Goal: Task Accomplishment & Management: Complete application form

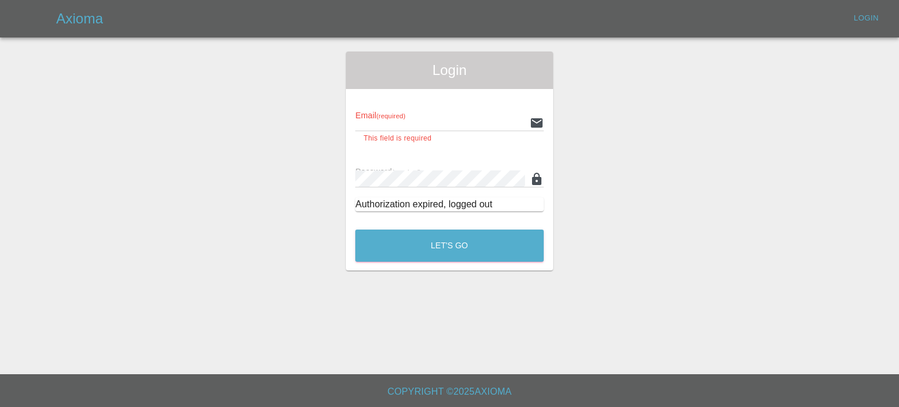
type input "[DOMAIN_NAME][EMAIL_ADDRESS][DOMAIN_NAME]"
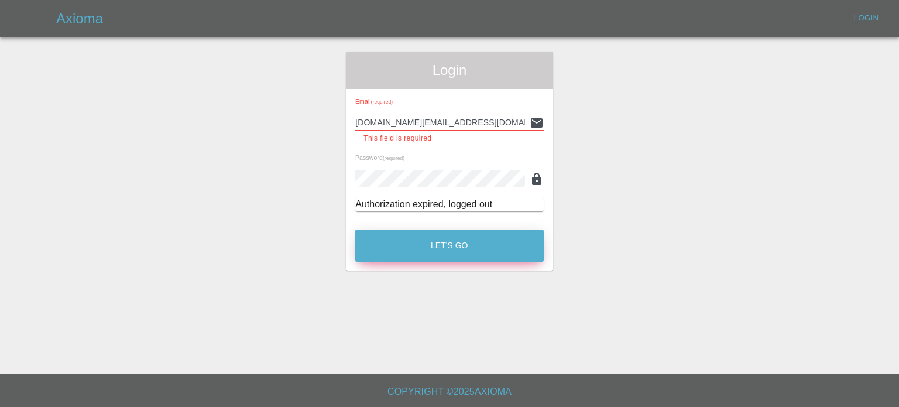
click at [440, 244] on button "Let's Go" at bounding box center [449, 245] width 188 height 32
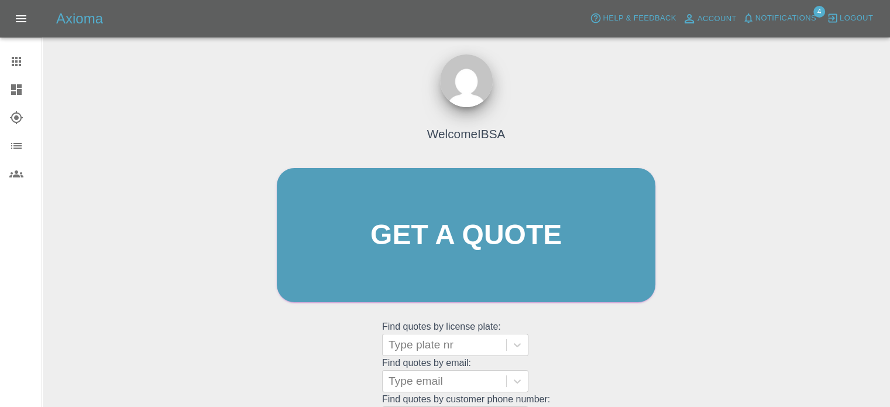
click at [768, 18] on span "Notifications" at bounding box center [786, 18] width 61 height 13
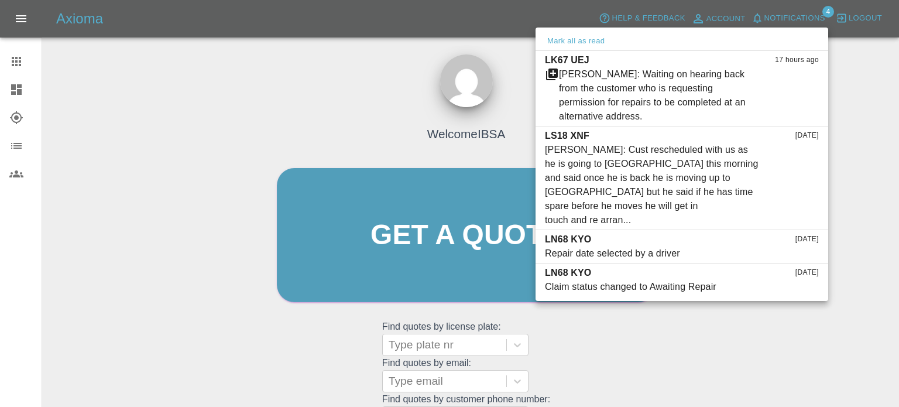
click at [16, 85] on div at bounding box center [449, 203] width 899 height 407
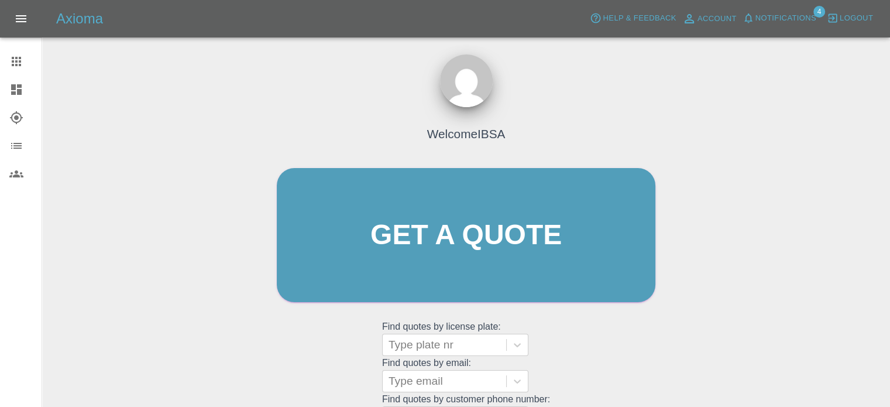
click at [18, 87] on icon at bounding box center [16, 90] width 14 height 14
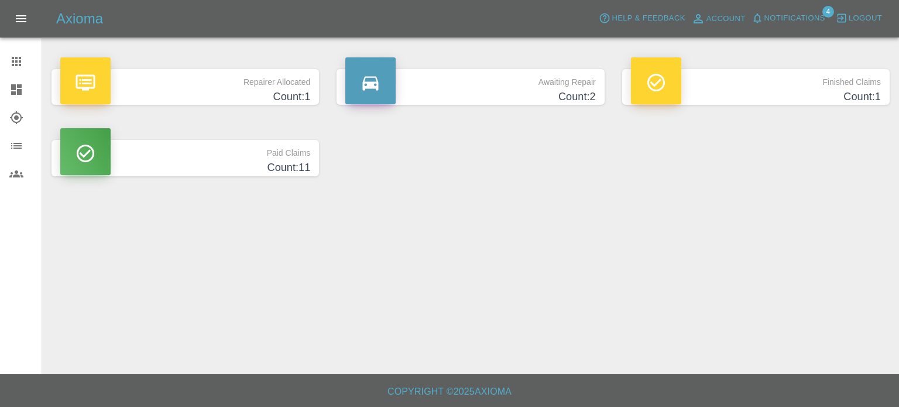
click at [465, 84] on p "Awaiting Repair" at bounding box center [470, 79] width 250 height 20
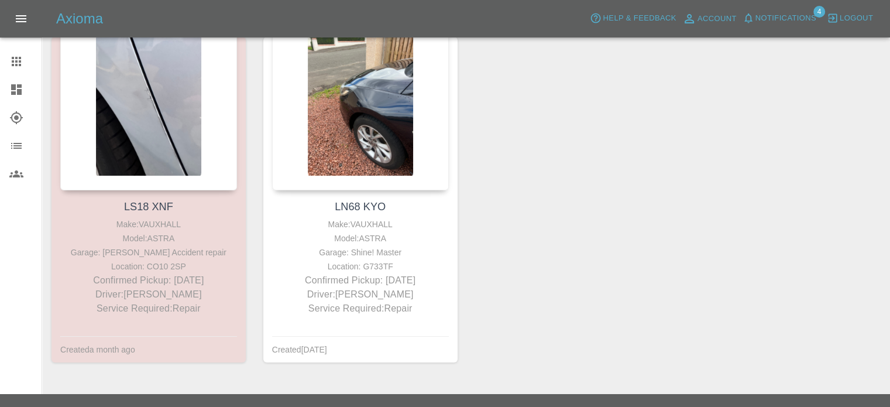
scroll to position [176, 0]
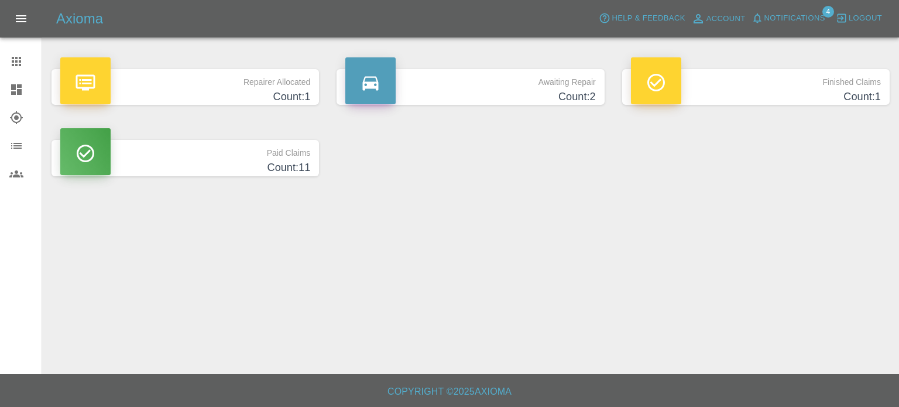
click at [170, 80] on p "Repairer Allocated" at bounding box center [185, 79] width 250 height 20
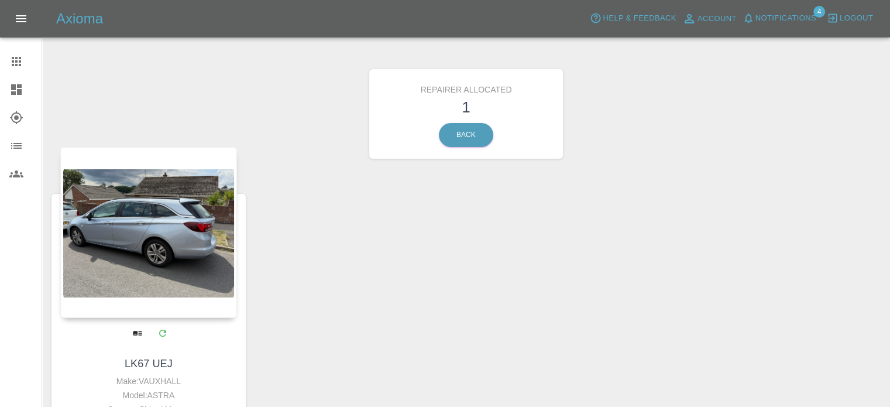
click at [183, 235] on div at bounding box center [148, 232] width 177 height 171
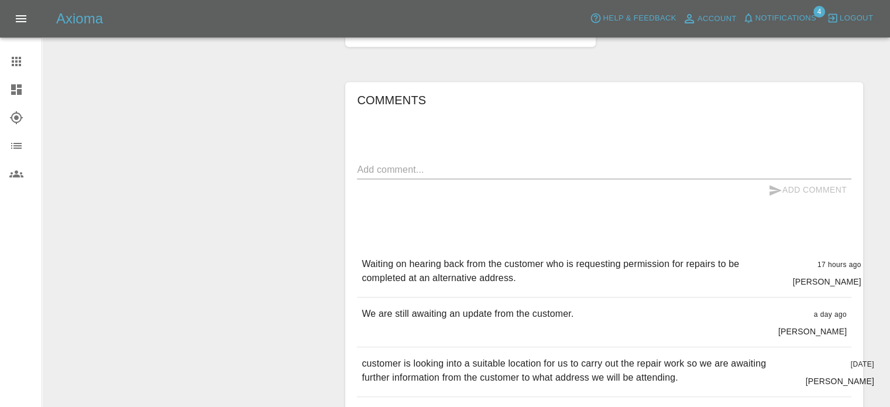
scroll to position [468, 0]
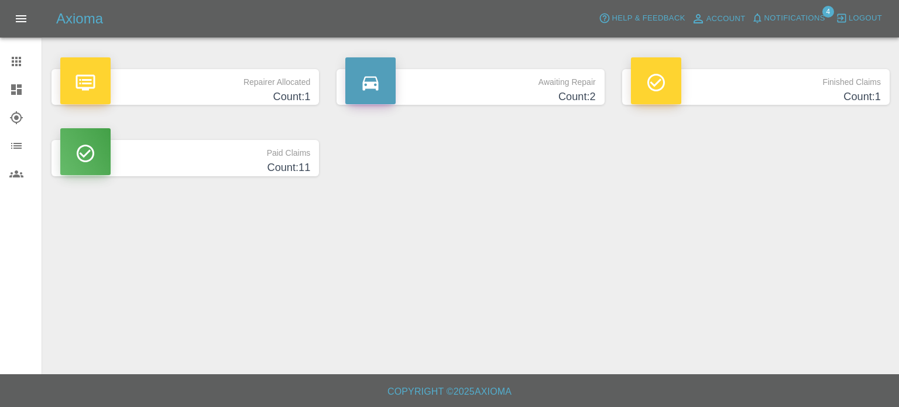
click at [490, 85] on p "Awaiting Repair" at bounding box center [470, 79] width 250 height 20
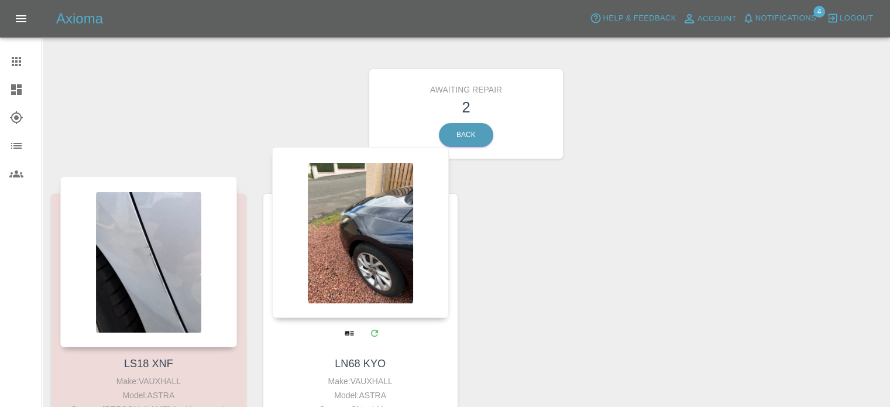
click at [385, 251] on div at bounding box center [360, 232] width 177 height 171
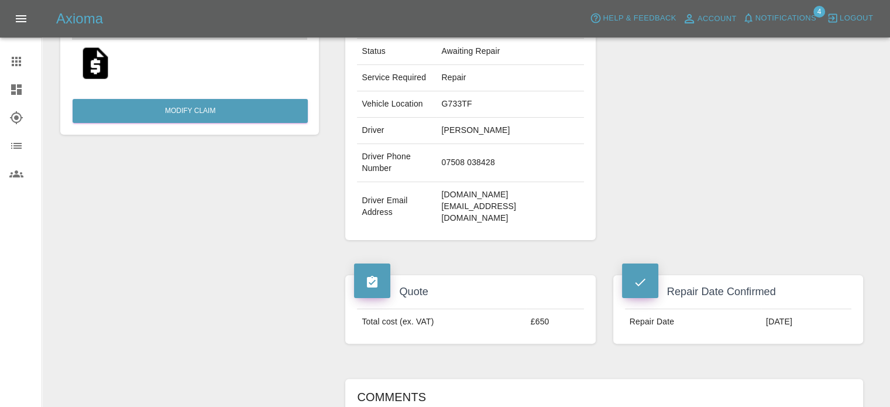
scroll to position [234, 0]
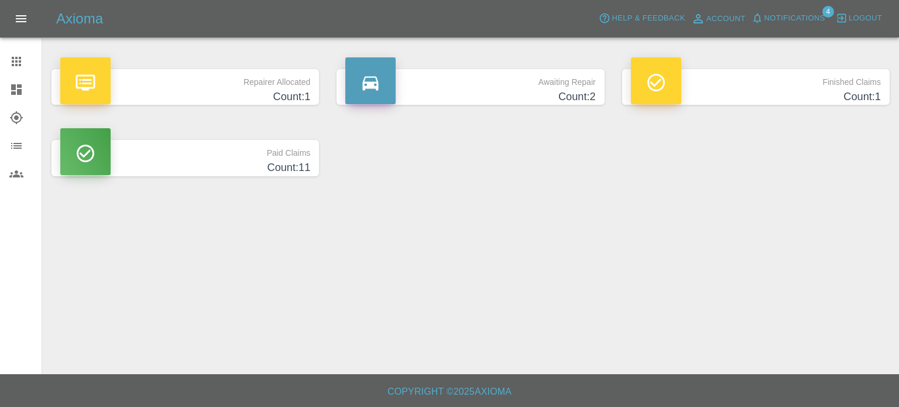
click at [796, 92] on h4 "Count: 1" at bounding box center [756, 97] width 250 height 16
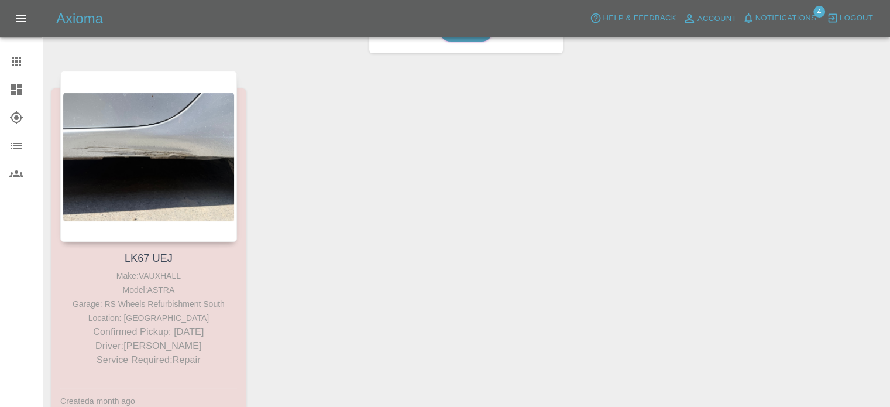
scroll to position [176, 0]
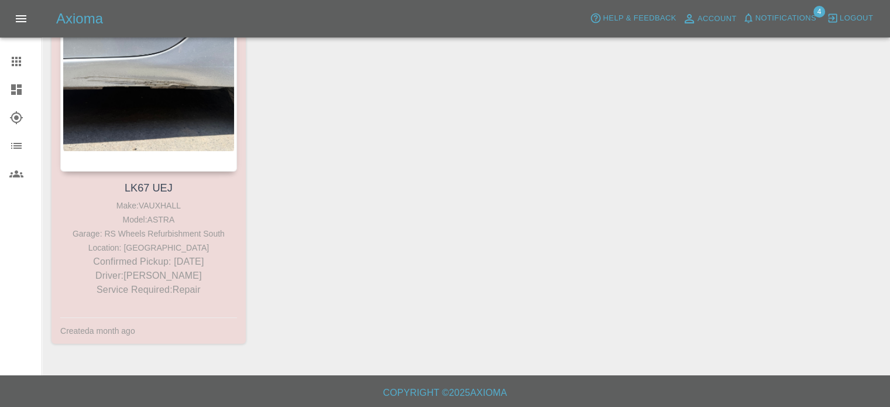
click at [14, 93] on icon at bounding box center [16, 89] width 11 height 11
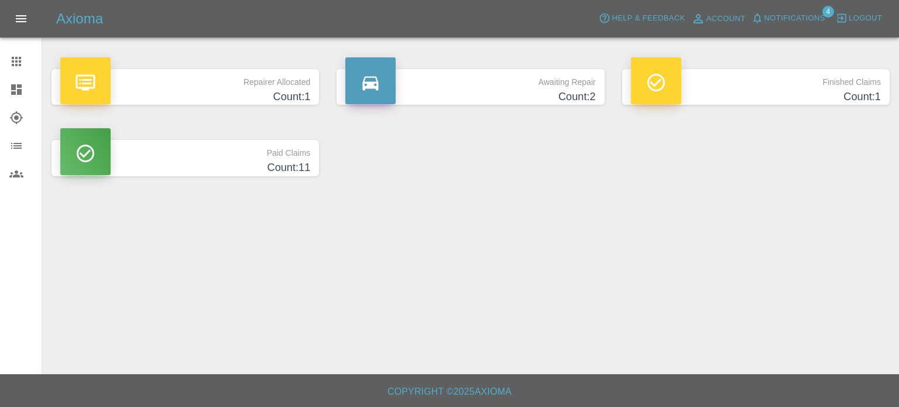
click at [800, 17] on span "Notifications" at bounding box center [795, 18] width 61 height 13
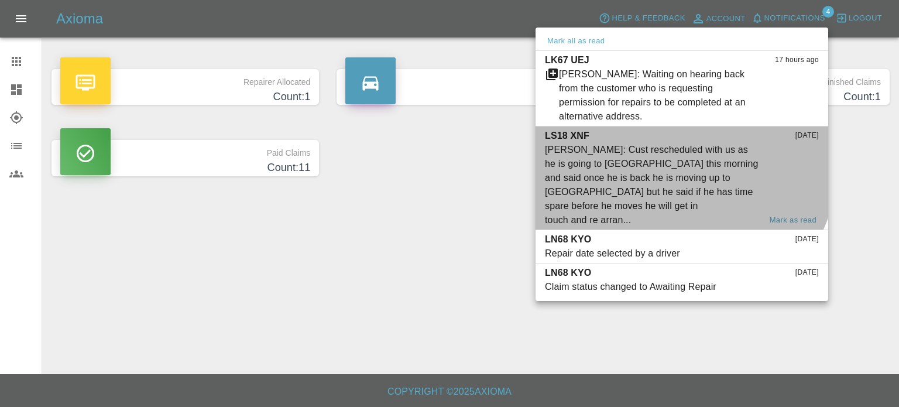
click at [649, 152] on div "[PERSON_NAME]: Cust rescheduled with us as he is going to [GEOGRAPHIC_DATA] thi…" at bounding box center [652, 185] width 215 height 84
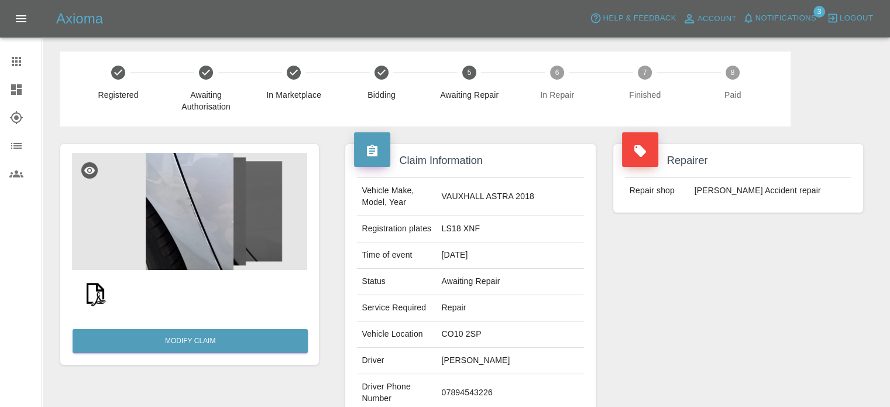
click at [22, 90] on icon at bounding box center [16, 90] width 14 height 14
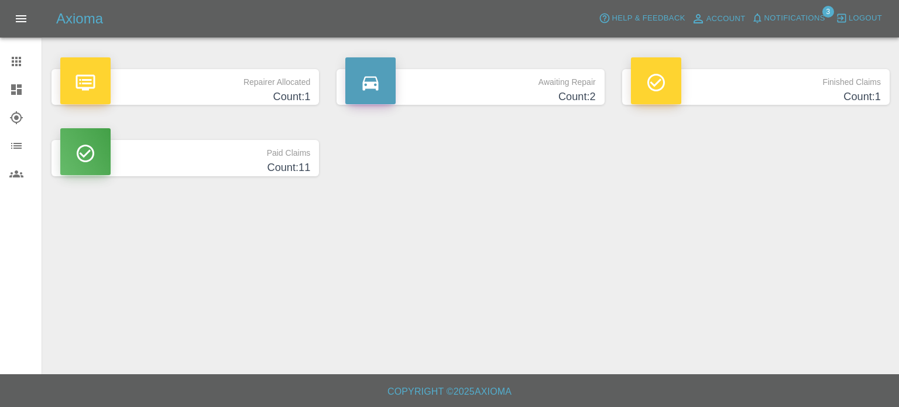
click at [244, 88] on p "Repairer Allocated" at bounding box center [185, 79] width 250 height 20
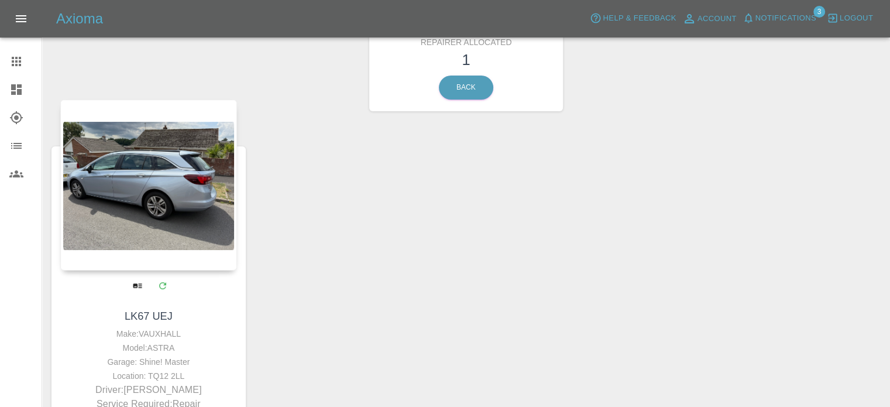
scroll to position [117, 0]
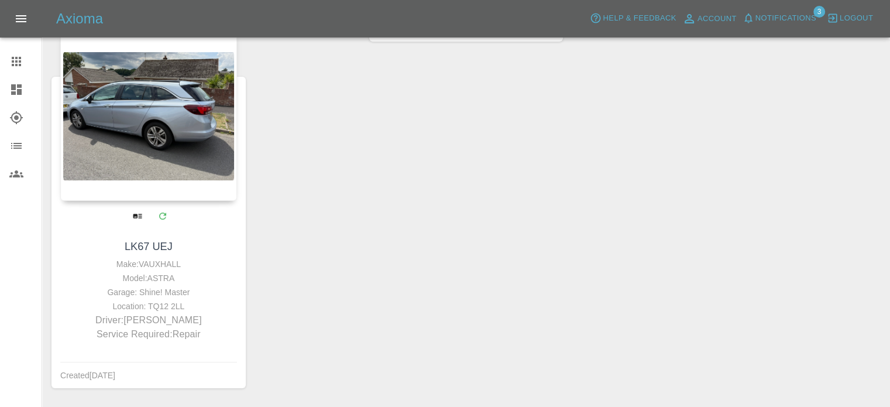
click at [162, 121] on div at bounding box center [148, 115] width 177 height 171
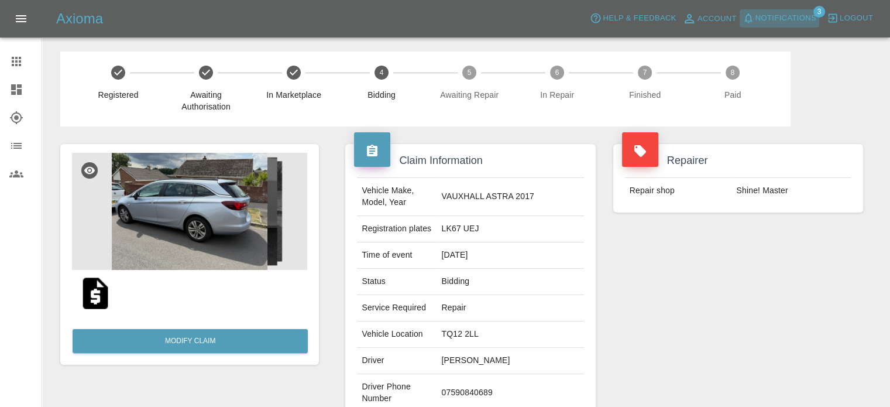
click at [785, 20] on span "Notifications" at bounding box center [786, 18] width 61 height 13
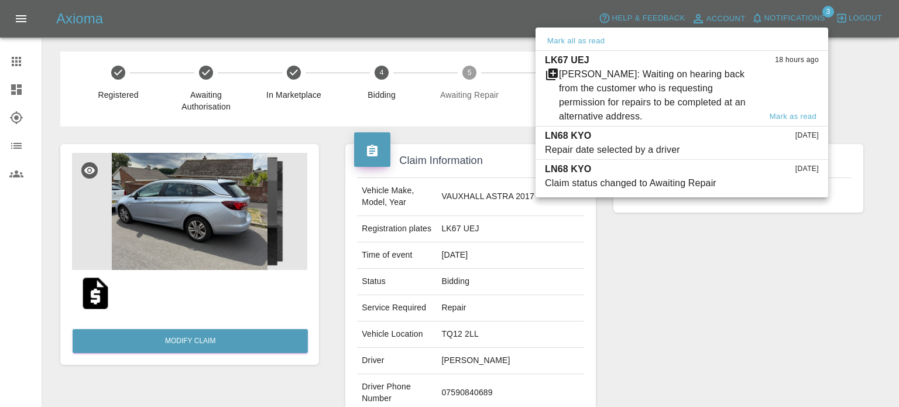
click at [677, 88] on div "[PERSON_NAME]: Waiting on hearing back from the customer who is requesting perm…" at bounding box center [659, 95] width 201 height 56
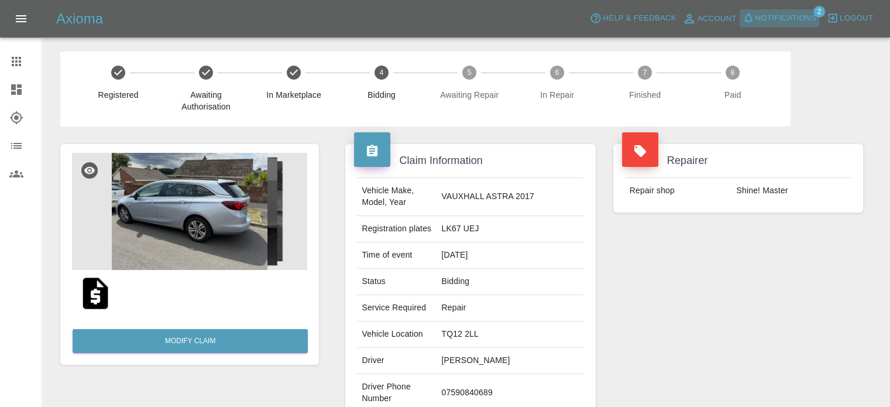
click at [773, 19] on span "Notifications" at bounding box center [786, 18] width 61 height 13
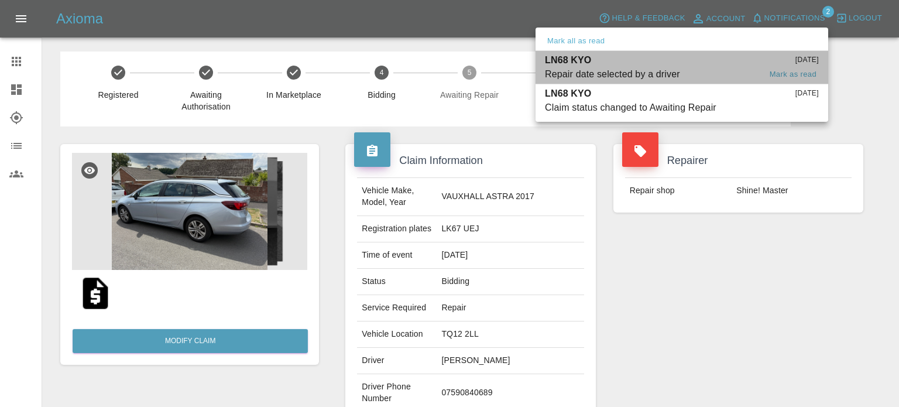
click at [730, 79] on span "Repair date selected by a driver" at bounding box center [652, 74] width 215 height 14
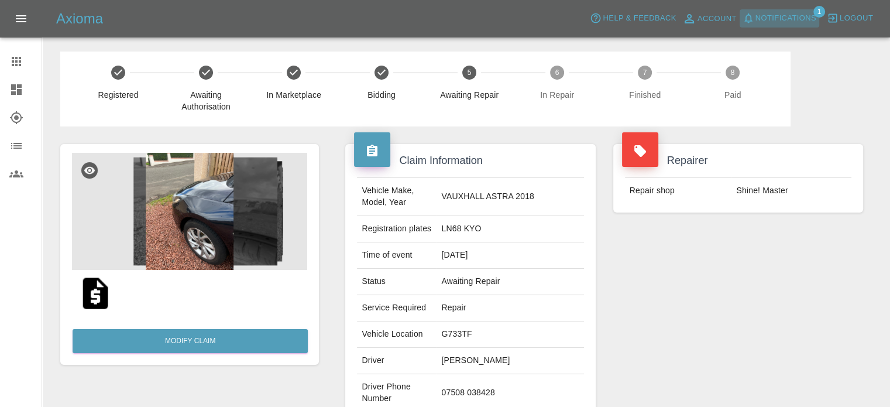
click at [781, 16] on span "Notifications" at bounding box center [786, 18] width 61 height 13
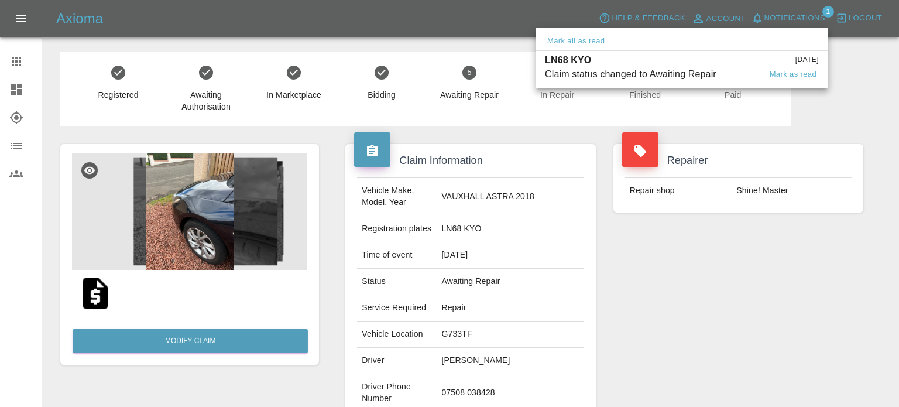
click at [755, 63] on div "LN68 KYO [DATE]" at bounding box center [682, 60] width 274 height 14
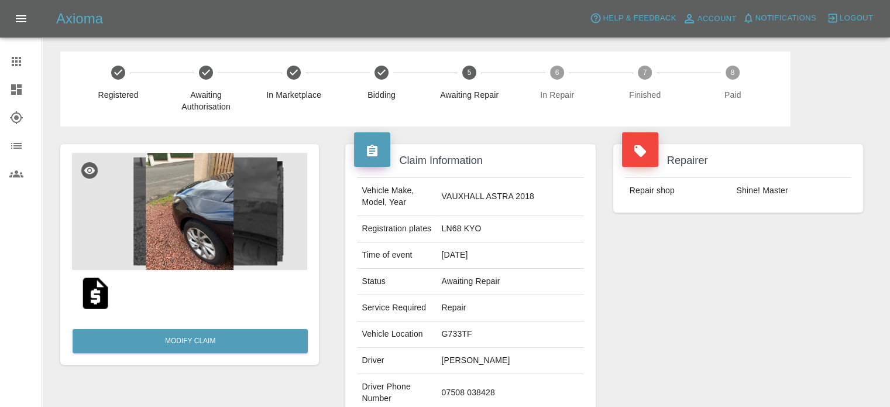
click at [15, 89] on icon at bounding box center [16, 89] width 11 height 11
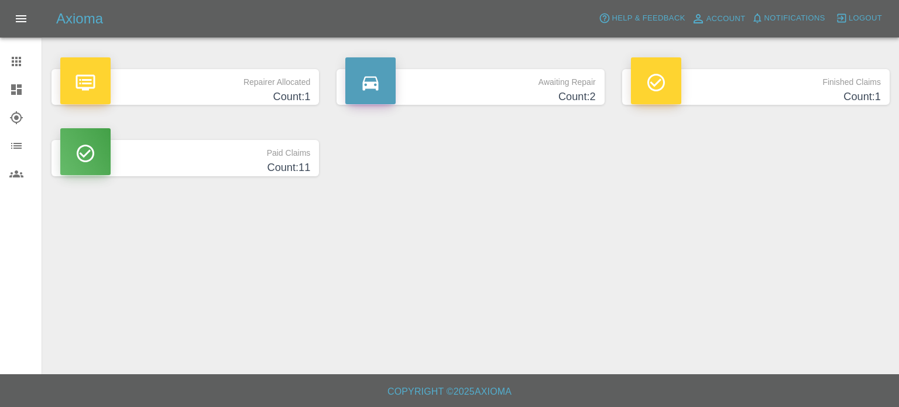
click at [247, 87] on p "Repairer Allocated" at bounding box center [185, 79] width 250 height 20
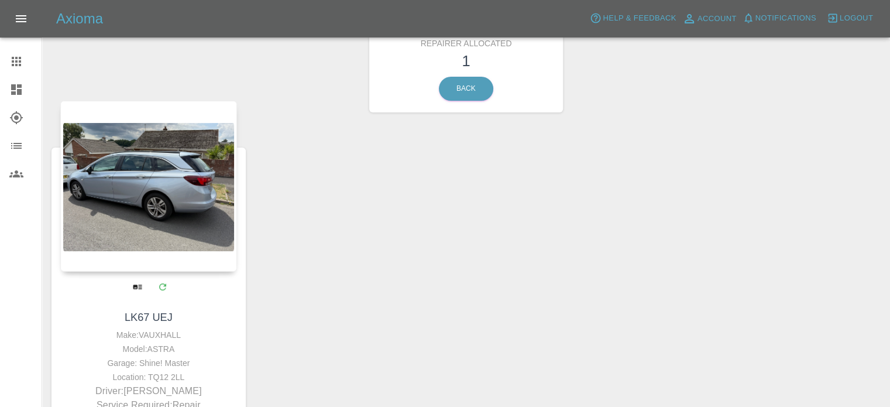
scroll to position [117, 0]
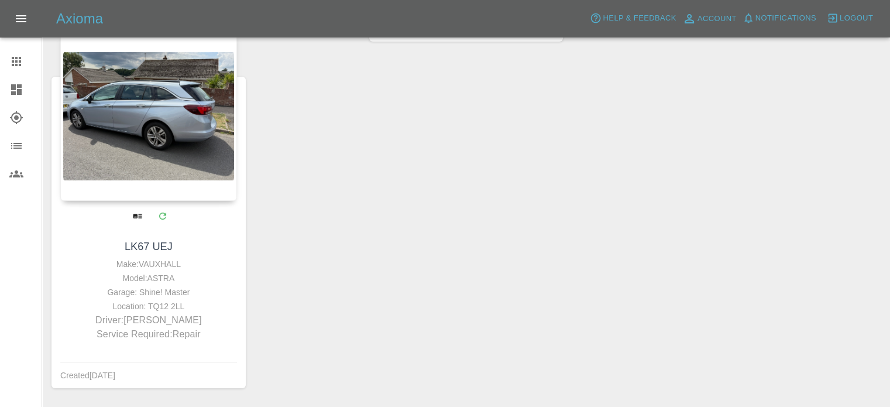
click at [189, 139] on div at bounding box center [148, 115] width 177 height 171
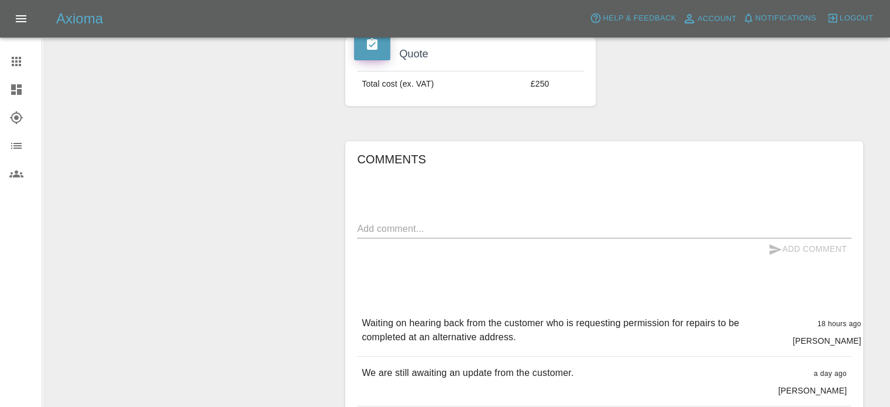
scroll to position [468, 0]
click at [453, 221] on textarea at bounding box center [604, 227] width 495 height 13
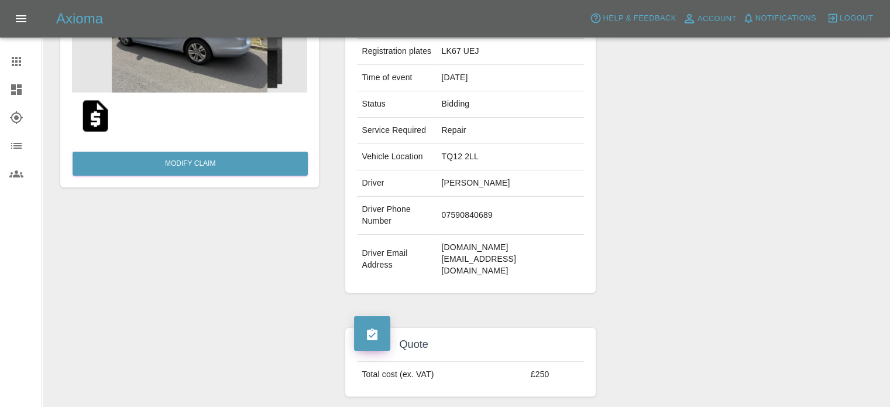
scroll to position [176, 0]
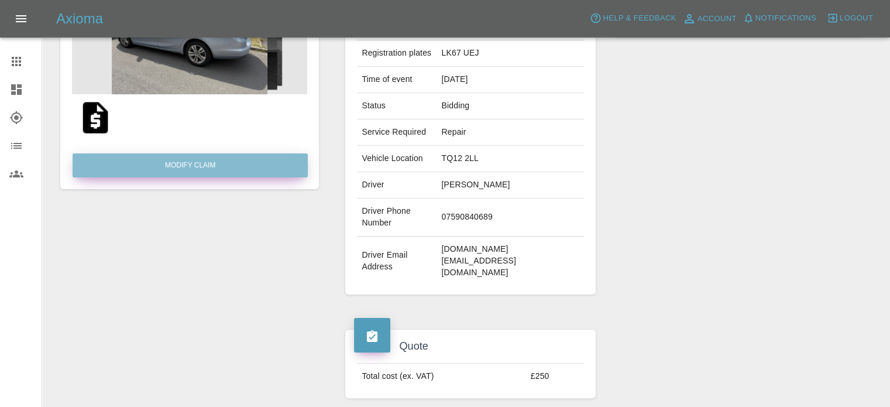
click at [178, 168] on link "Modify Claim" at bounding box center [190, 165] width 235 height 24
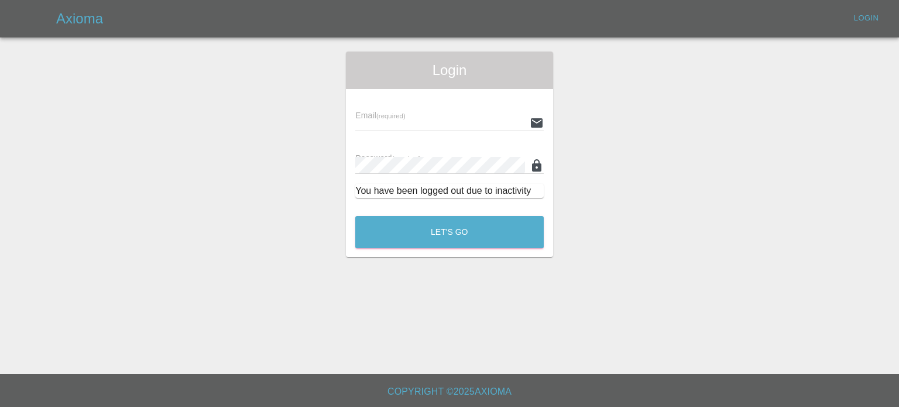
click at [390, 126] on input "text" at bounding box center [440, 122] width 170 height 17
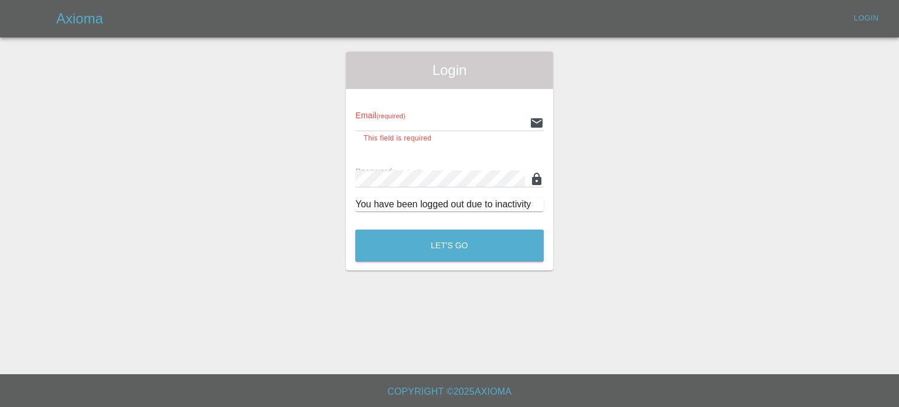
type input "[DOMAIN_NAME][EMAIL_ADDRESS][DOMAIN_NAME]"
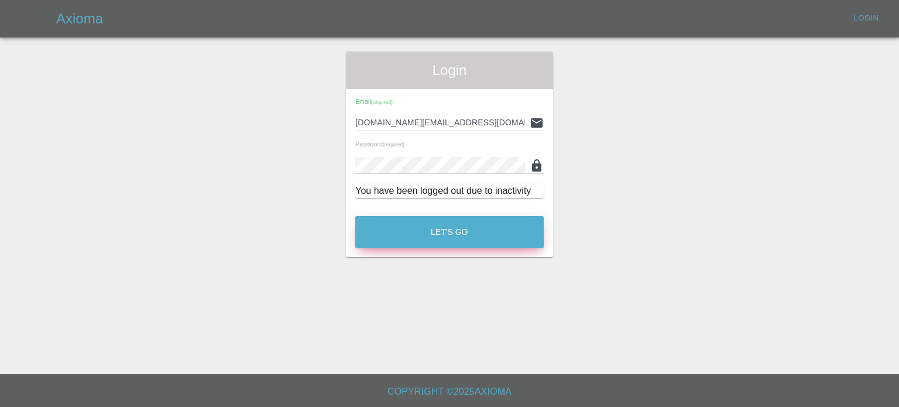
click at [451, 260] on main "Login Email (required) [DOMAIN_NAME][EMAIL_ADDRESS][DOMAIN_NAME] Password (requ…" at bounding box center [449, 187] width 899 height 374
click at [462, 236] on button "Let's Go" at bounding box center [449, 232] width 188 height 32
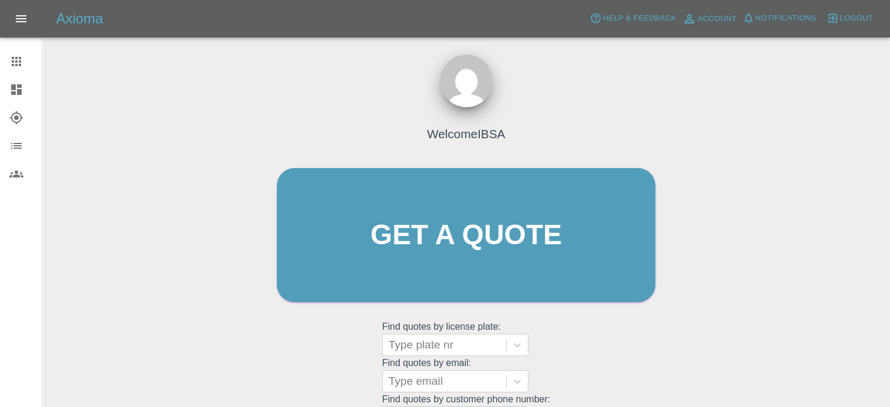
click at [21, 91] on icon at bounding box center [16, 89] width 11 height 11
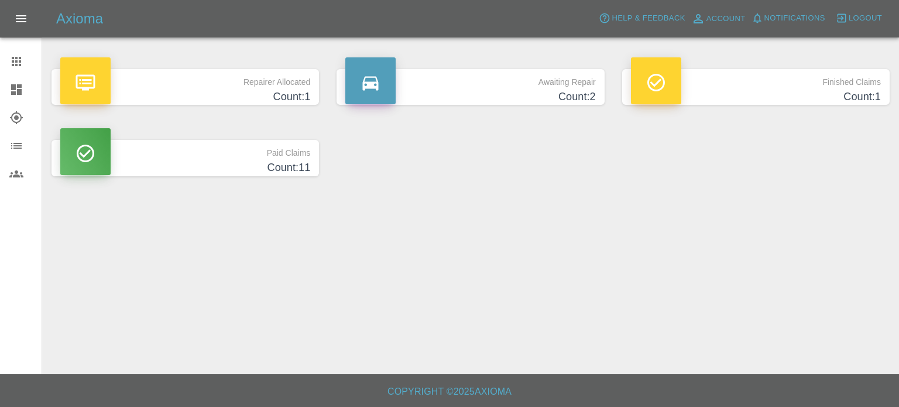
click at [162, 81] on p "Repairer Allocated" at bounding box center [185, 79] width 250 height 20
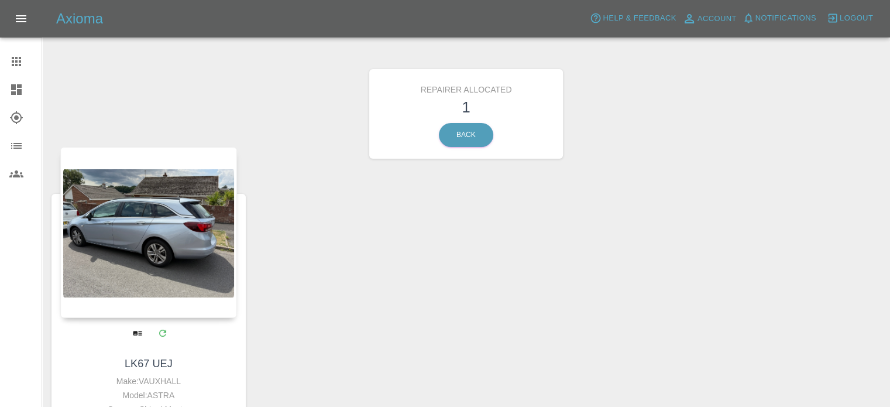
click at [131, 235] on div at bounding box center [148, 232] width 177 height 171
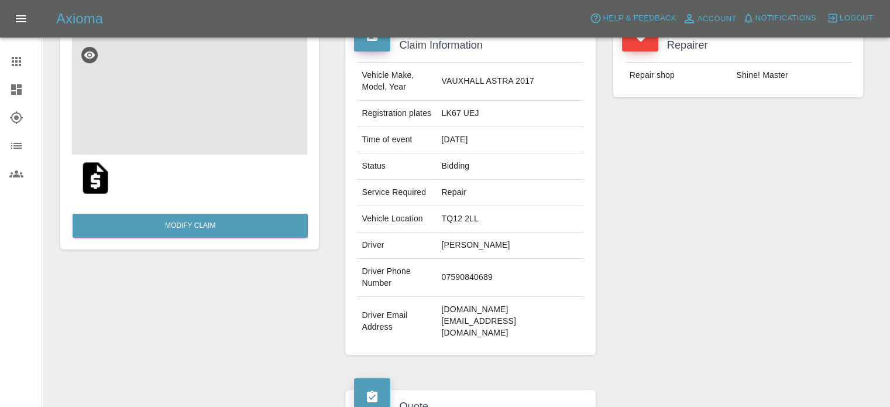
scroll to position [117, 0]
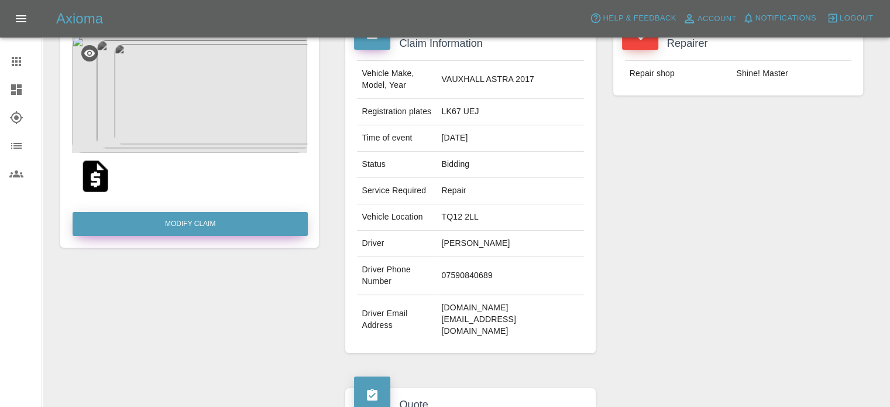
click at [204, 222] on link "Modify Claim" at bounding box center [190, 224] width 235 height 24
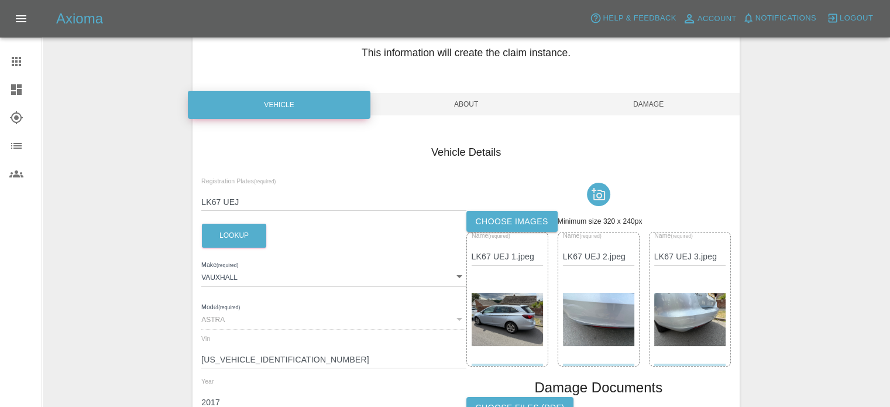
scroll to position [241, 0]
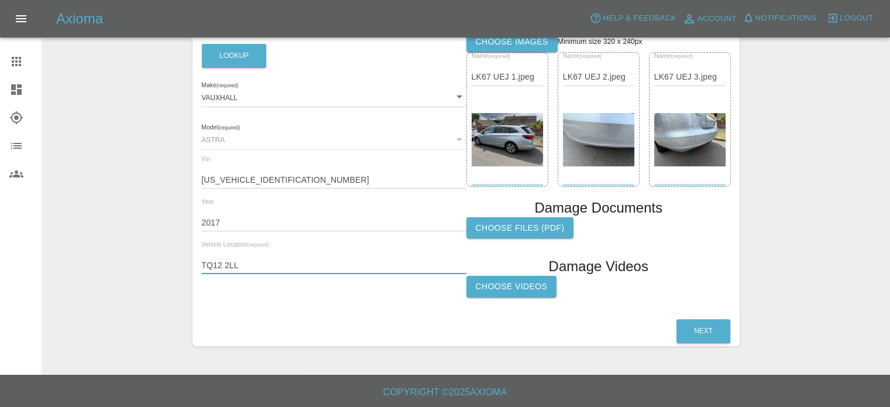
drag, startPoint x: 265, startPoint y: 262, endPoint x: 157, endPoint y: 268, distance: 107.9
click at [157, 268] on div "Enter Claim Details This information will create the claim instance. Vehicle Ab…" at bounding box center [466, 86] width 847 height 550
paste input "Kingdom Hall of [DEMOGRAPHIC_DATA] [STREET_ADDRESS]"
drag, startPoint x: 261, startPoint y: 264, endPoint x: 138, endPoint y: 263, distance: 122.9
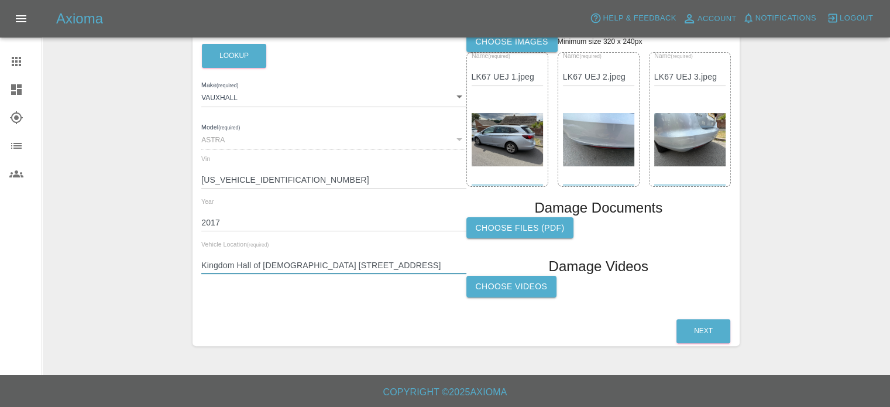
click at [138, 263] on div "Enter Claim Details This information will create the claim instance. Vehicle Ab…" at bounding box center [466, 86] width 847 height 550
click at [273, 264] on input "Kingdom Hall of [DEMOGRAPHIC_DATA] [STREET_ADDRESS]" at bounding box center [333, 265] width 265 height 17
drag, startPoint x: 341, startPoint y: 264, endPoint x: 348, endPoint y: 263, distance: 7.0
click at [341, 263] on input "Kingdom Hall of [DEMOGRAPHIC_DATA] [STREET_ADDRESS]" at bounding box center [333, 265] width 265 height 17
click at [405, 264] on input "Kingdom Hall of [DEMOGRAPHIC_DATA], [STREET_ADDRESS]" at bounding box center [333, 265] width 265 height 17
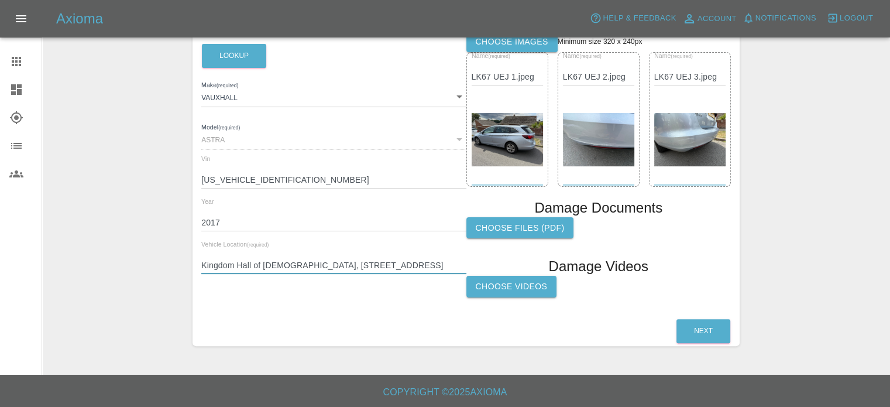
scroll to position [0, 75]
type input "Kingdom Hall of [DEMOGRAPHIC_DATA], [STREET_ADDRESS]"
click at [698, 325] on button "Next" at bounding box center [704, 331] width 54 height 24
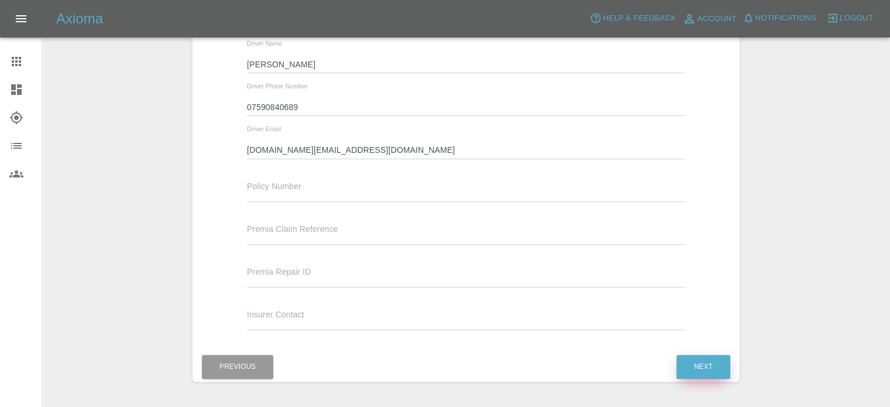
click at [702, 368] on button "Next" at bounding box center [704, 367] width 54 height 24
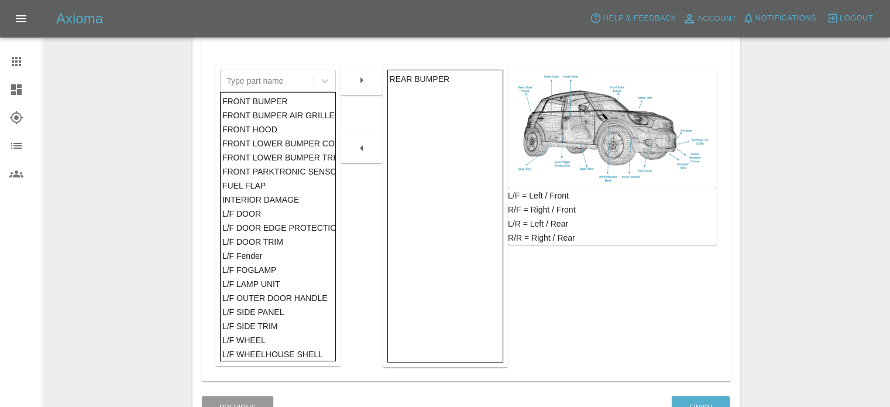
scroll to position [299, 0]
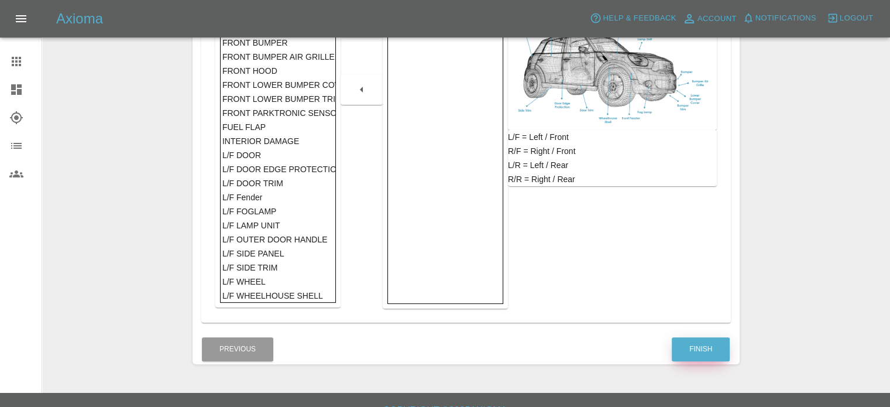
click at [710, 356] on button "Finish" at bounding box center [701, 349] width 58 height 24
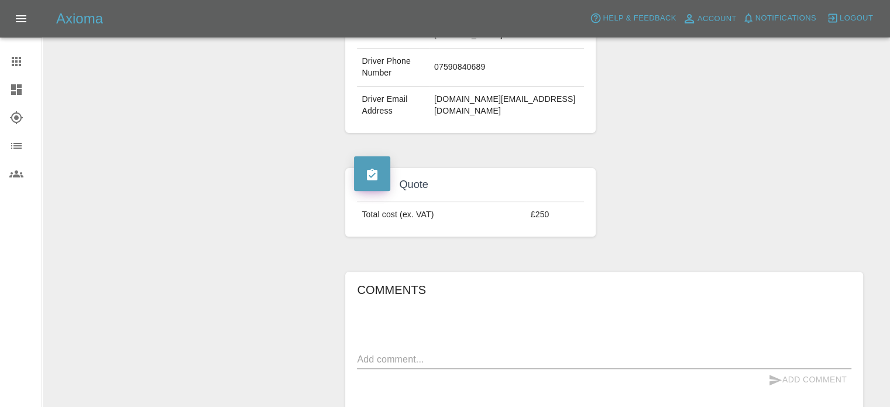
scroll to position [410, 0]
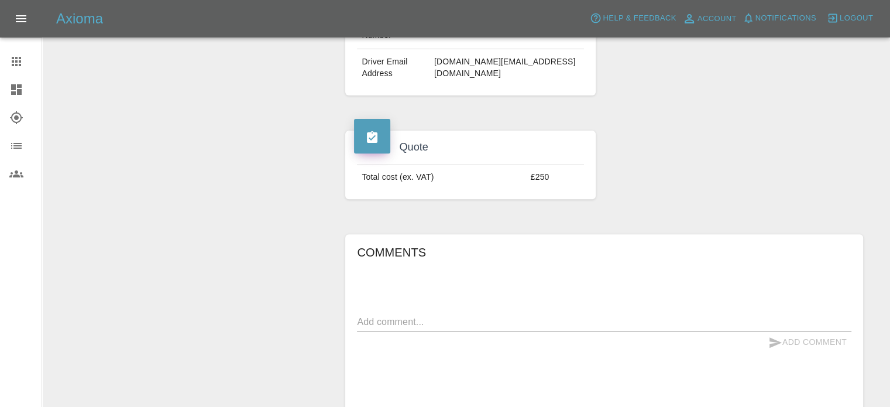
click at [491, 316] on textarea at bounding box center [604, 321] width 495 height 13
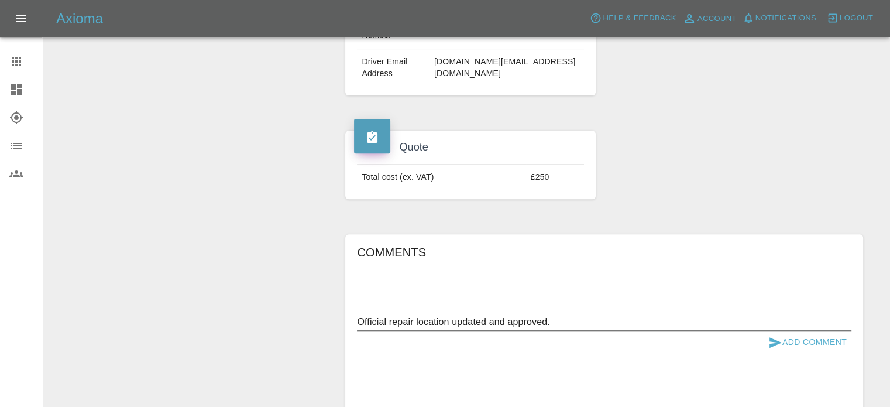
paste textarea "Kingdom Hall of [DEMOGRAPHIC_DATA] [STREET_ADDRESS]"
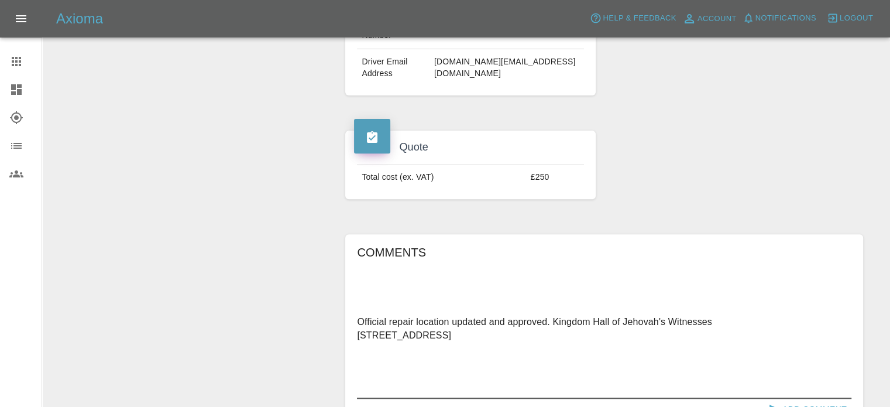
click at [553, 320] on textarea "Official repair location updated and approved. Kingdom Hall of Jehovah's Witnes…" at bounding box center [604, 355] width 495 height 81
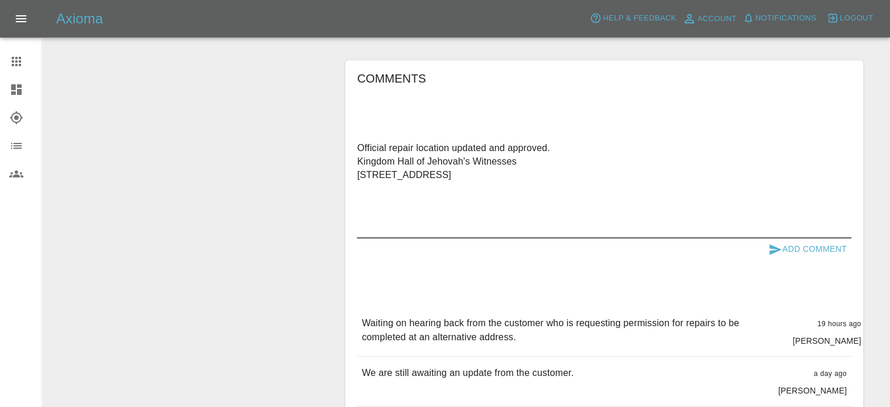
scroll to position [585, 0]
click at [467, 229] on textarea "Official repair location updated and approved. Kingdom Hall of Jehovah's Witnes…" at bounding box center [604, 186] width 495 height 94
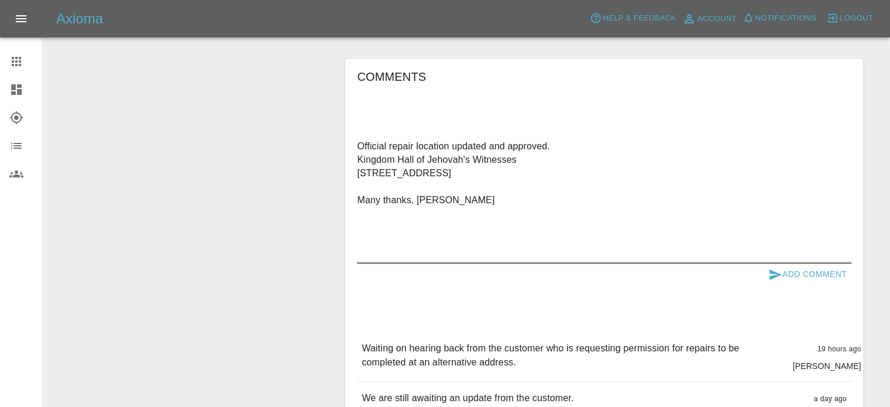
click at [565, 142] on textarea "Official repair location updated and approved. Kingdom Hall of Jehovah's Witnes…" at bounding box center [604, 199] width 495 height 121
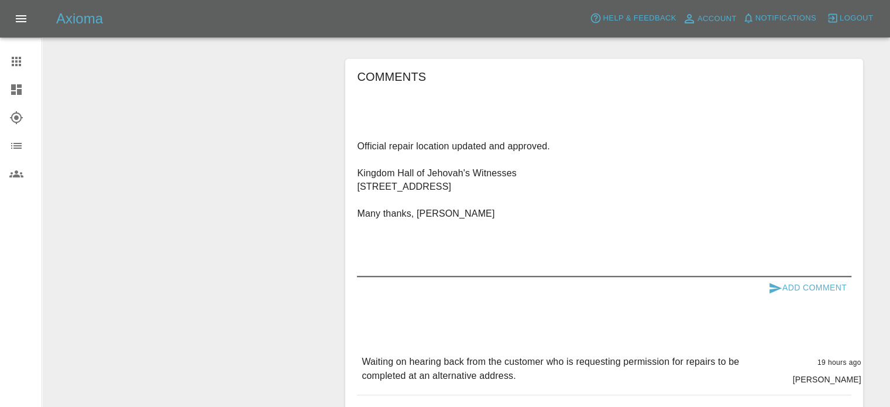
type textarea "Official repair location updated and approved. Kingdom Hall of Jehovah's Witnes…"
click at [803, 283] on button "Add Comment" at bounding box center [808, 288] width 88 height 22
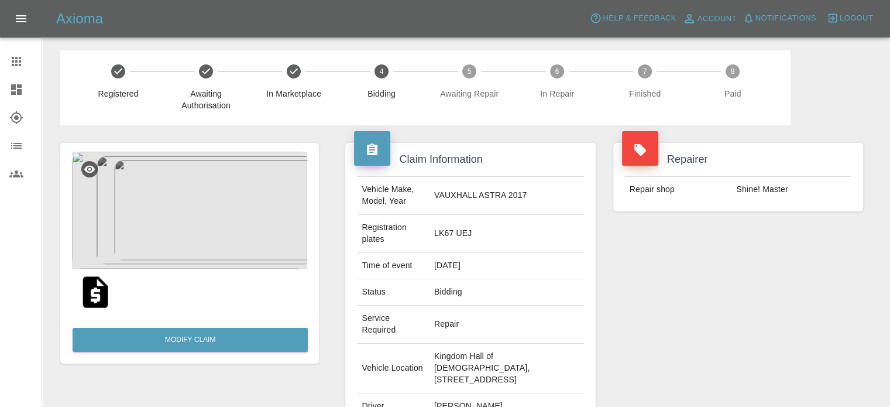
scroll to position [0, 0]
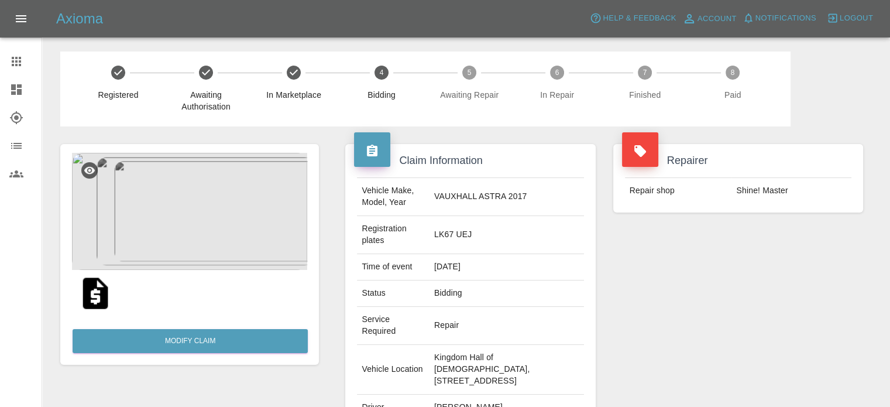
click at [23, 91] on div at bounding box center [25, 90] width 33 height 14
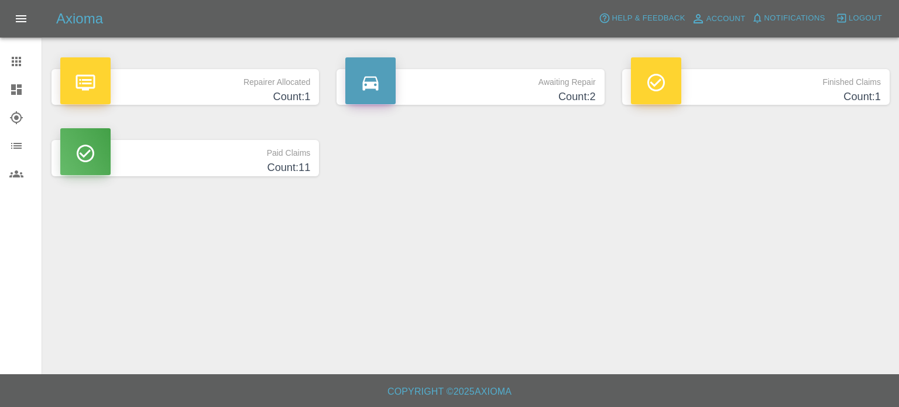
click at [453, 93] on h4 "Count: 2" at bounding box center [470, 97] width 250 height 16
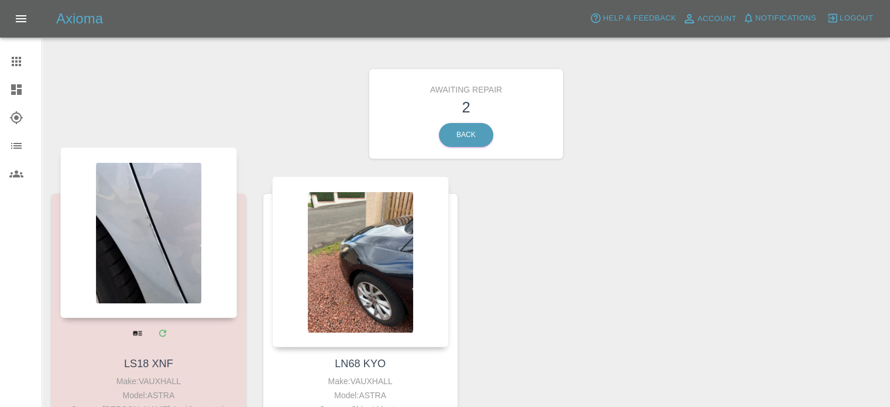
click at [152, 251] on div at bounding box center [148, 232] width 177 height 171
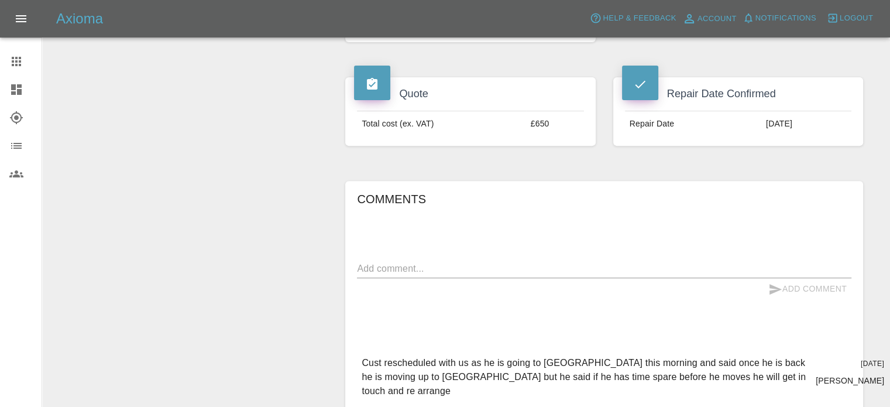
scroll to position [468, 0]
